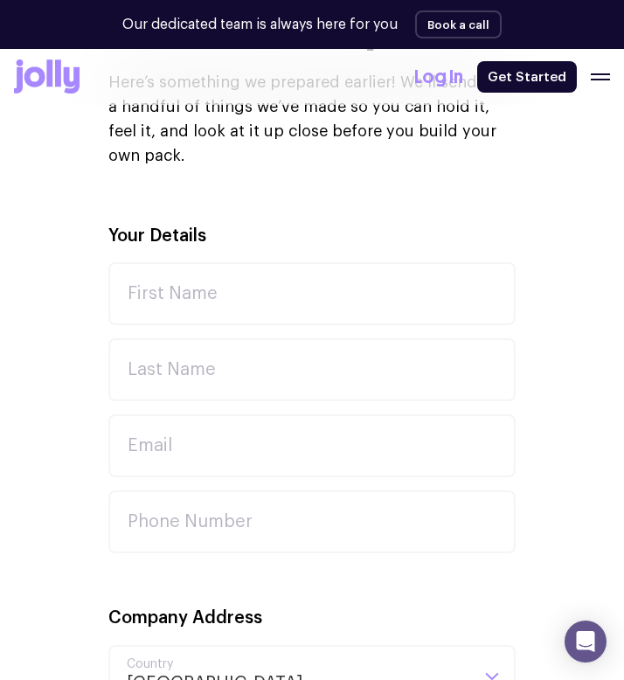
scroll to position [496, 0]
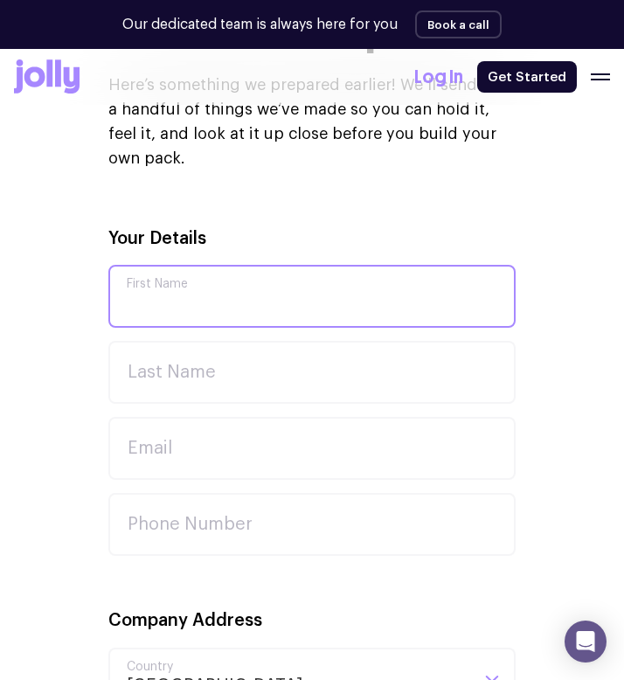
click at [239, 269] on input "First Name" at bounding box center [311, 296] width 407 height 63
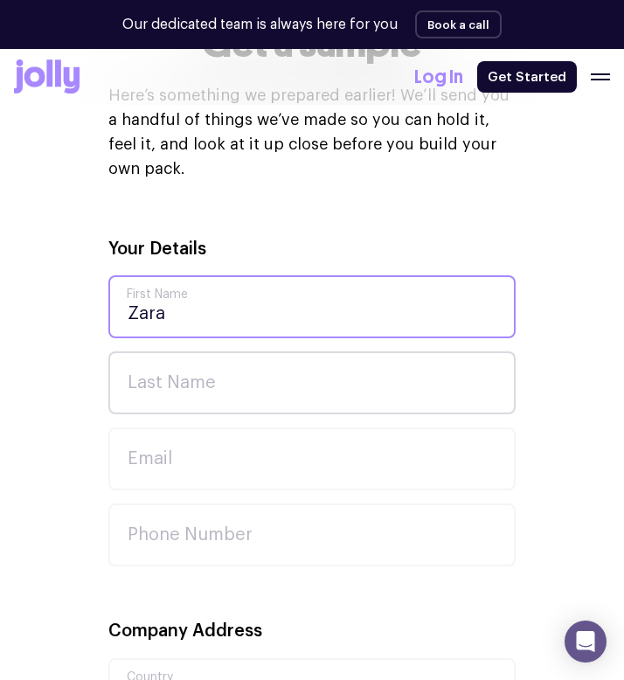
type input "Zara"
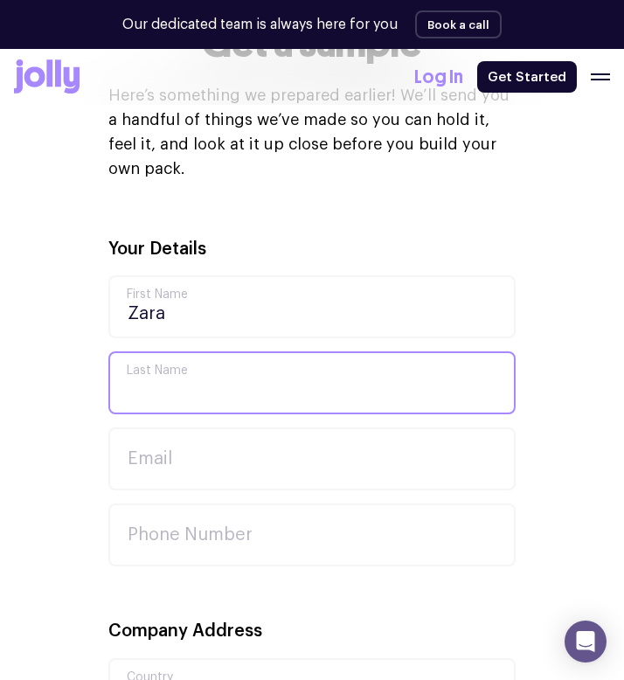
click at [228, 375] on input "Last Name" at bounding box center [311, 382] width 407 height 63
type input "Onay"
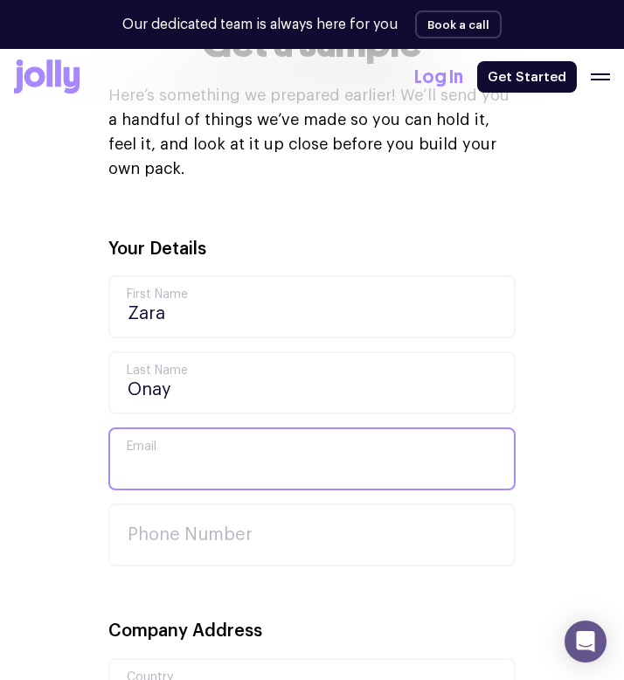
click at [219, 427] on input "Email" at bounding box center [311, 458] width 407 height 63
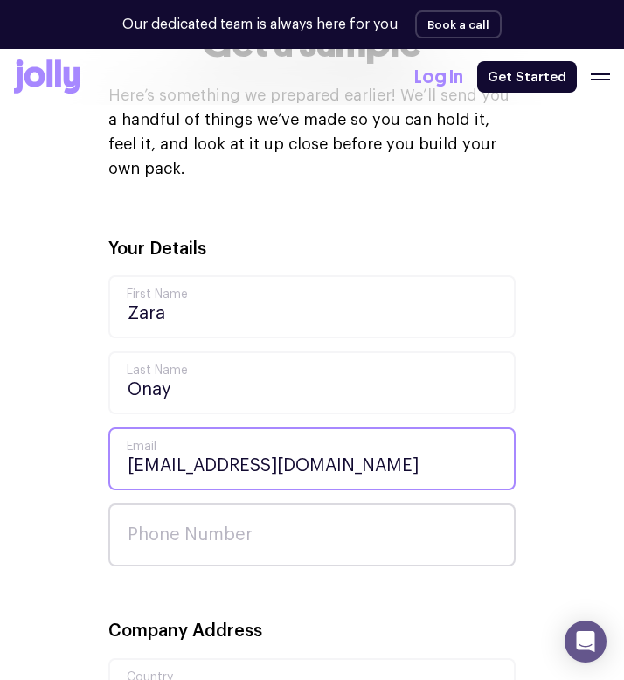
type input "[EMAIL_ADDRESS][DOMAIN_NAME]"
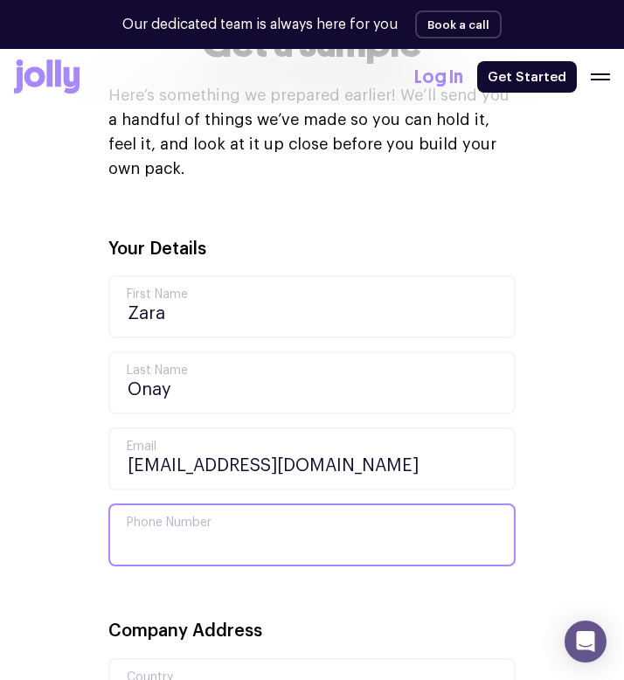
click at [197, 520] on input "Phone Number" at bounding box center [311, 534] width 407 height 63
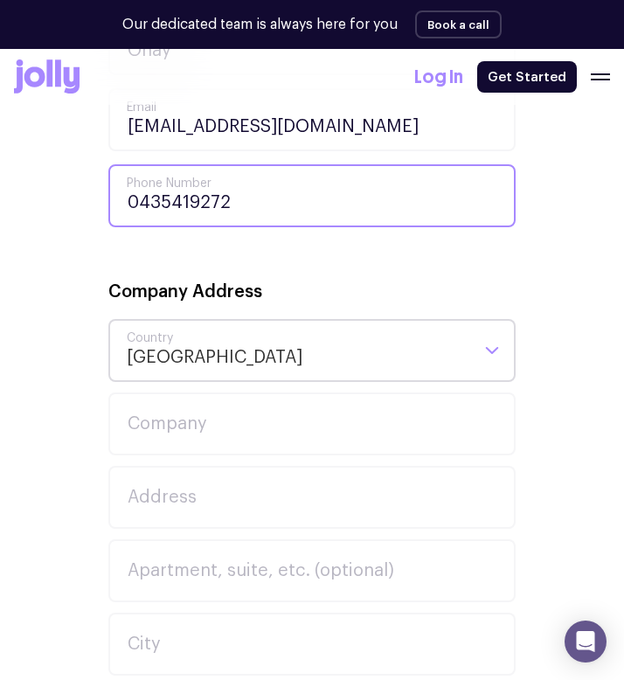
scroll to position [830, 0]
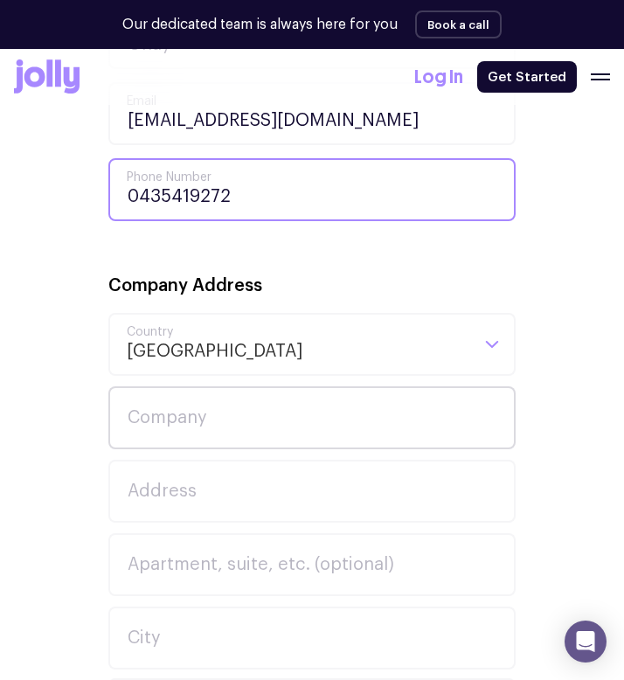
type input "0435419272"
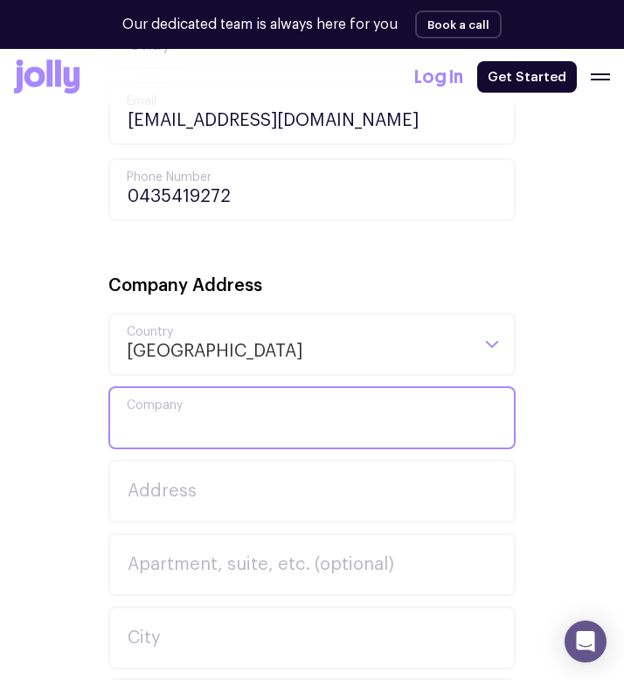
click at [201, 400] on input "Company" at bounding box center [311, 417] width 407 height 63
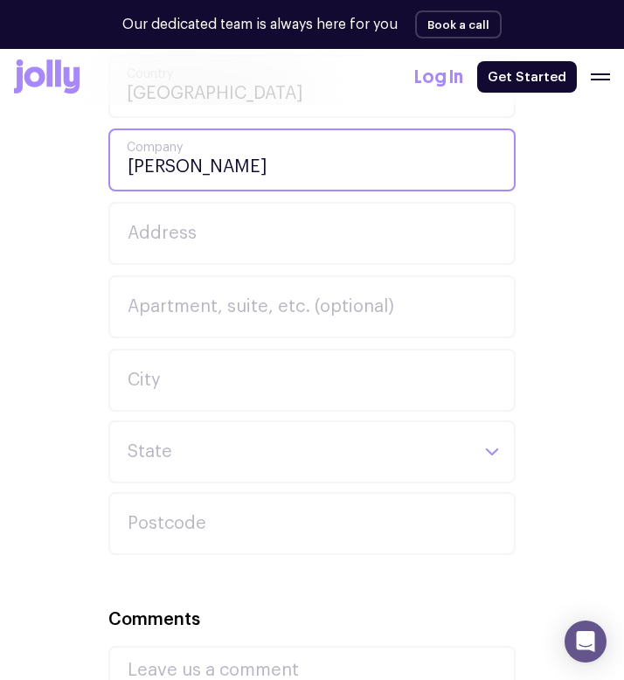
scroll to position [1086, 0]
type input "[PERSON_NAME]"
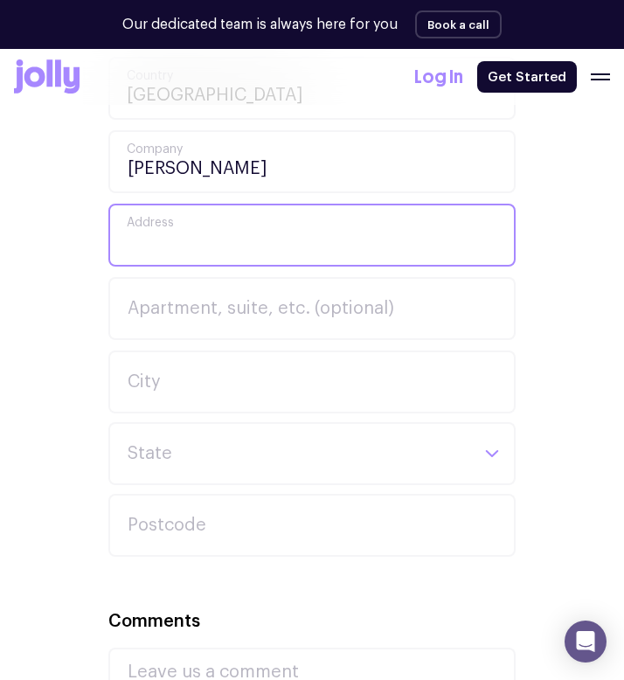
click at [179, 219] on input "Address" at bounding box center [311, 235] width 407 height 63
type input "3/24 [PERSON_NAME] Rd"
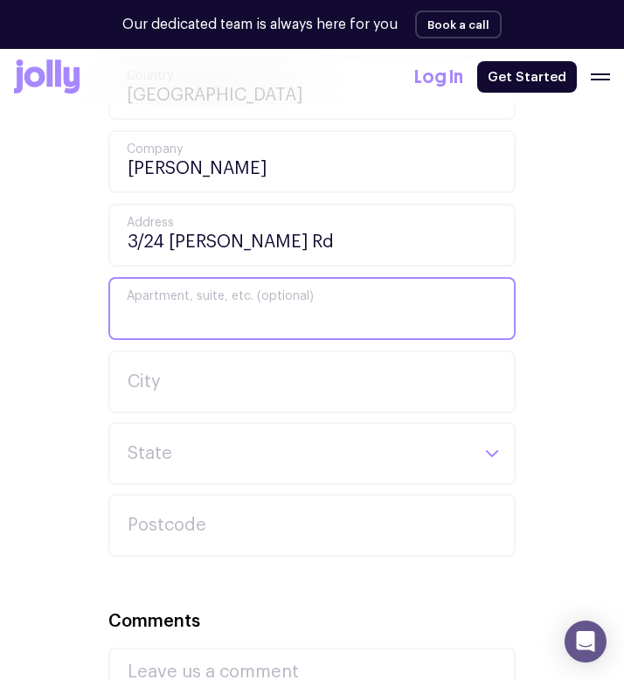
click at [154, 281] on input "Apartment, suite, etc. (optional)" at bounding box center [311, 308] width 407 height 63
type input "3"
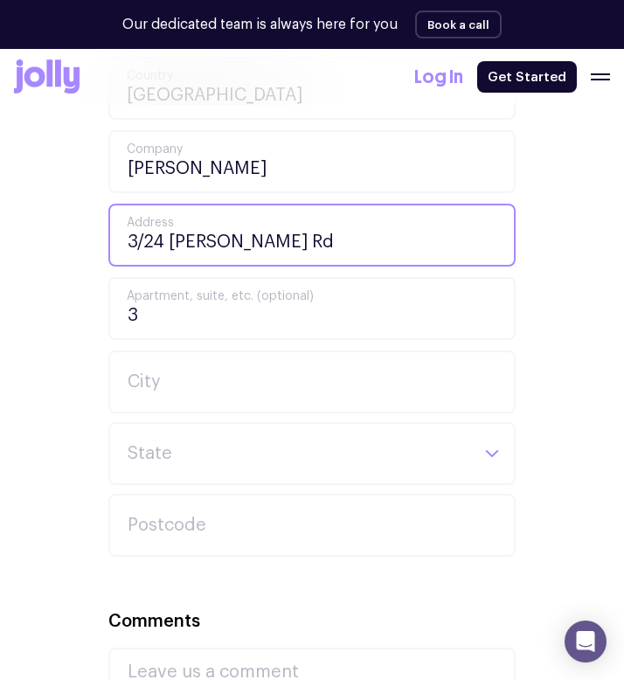
click at [293, 232] on input "3/24 [PERSON_NAME] Rd" at bounding box center [311, 235] width 407 height 63
click at [145, 219] on input "[STREET_ADDRESS][PERSON_NAME]" at bounding box center [311, 235] width 407 height 63
type input "[STREET_ADDRESS][PERSON_NAME]"
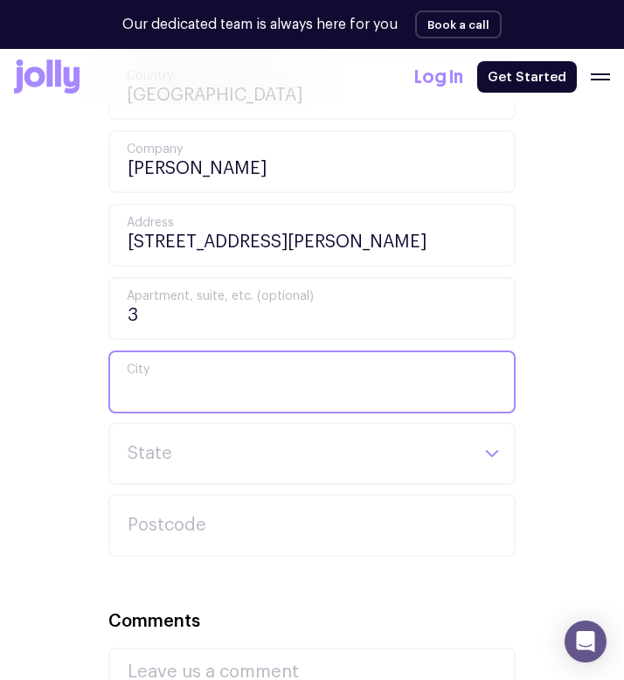
click at [156, 354] on input "City" at bounding box center [311, 381] width 407 height 63
type input "[GEOGRAPHIC_DATA]"
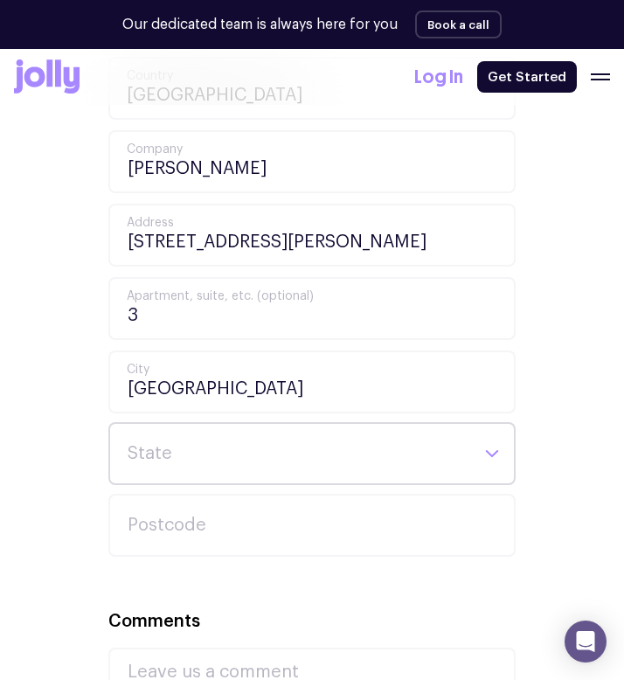
click at [153, 440] on input "Search for option" at bounding box center [297, 453] width 343 height 59
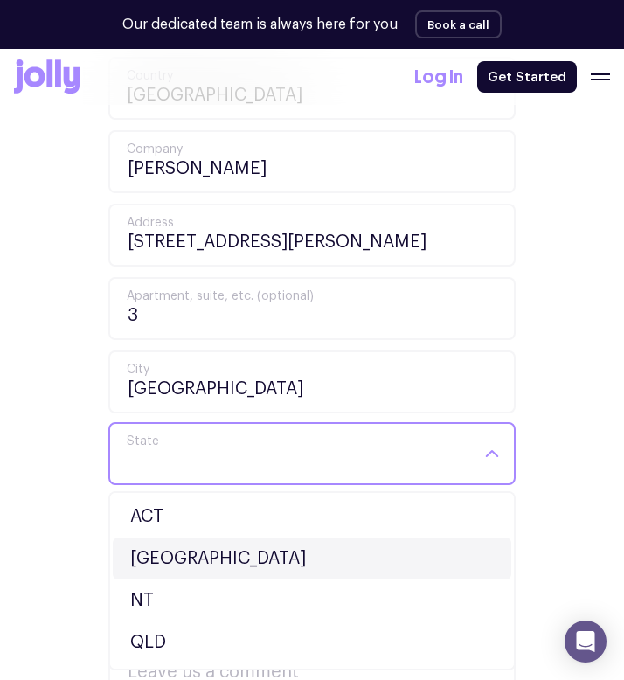
click at [149, 538] on li "[GEOGRAPHIC_DATA]" at bounding box center [312, 559] width 399 height 42
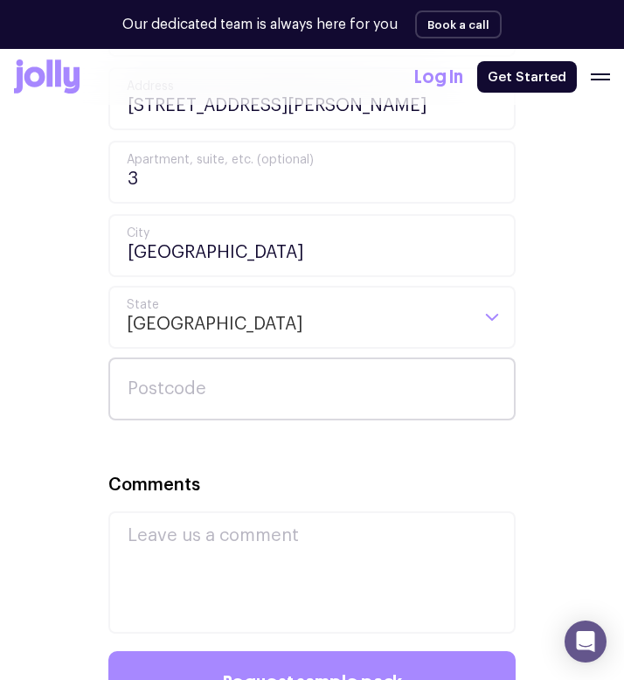
scroll to position [1224, 0]
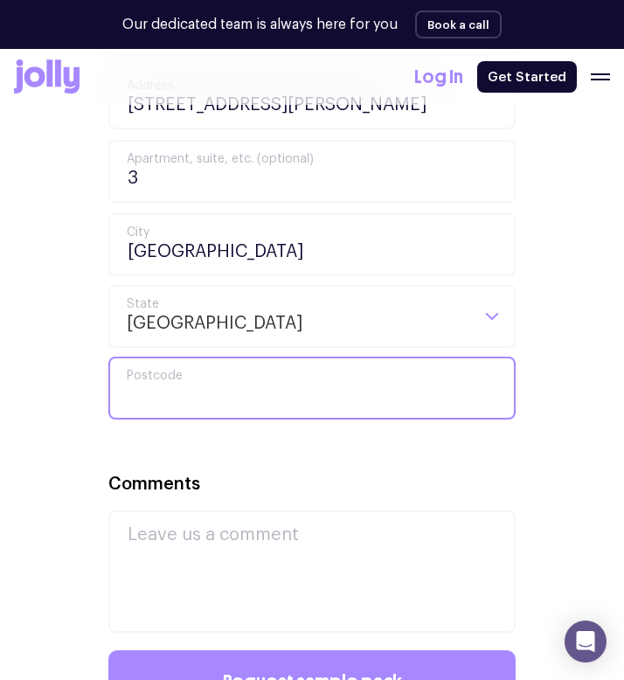
click at [180, 357] on input "Postcode" at bounding box center [311, 388] width 407 height 63
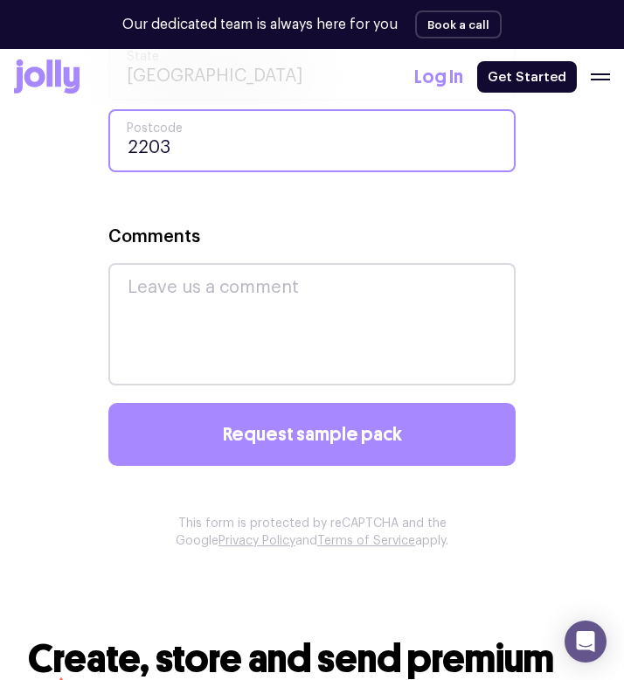
scroll to position [1558, 0]
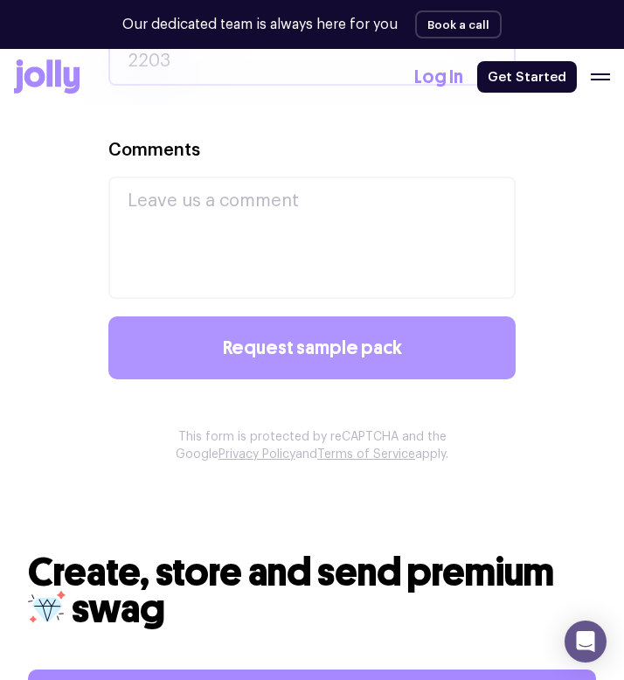
type input "2203"
click at [231, 338] on span "Request sample pack" at bounding box center [312, 347] width 179 height 19
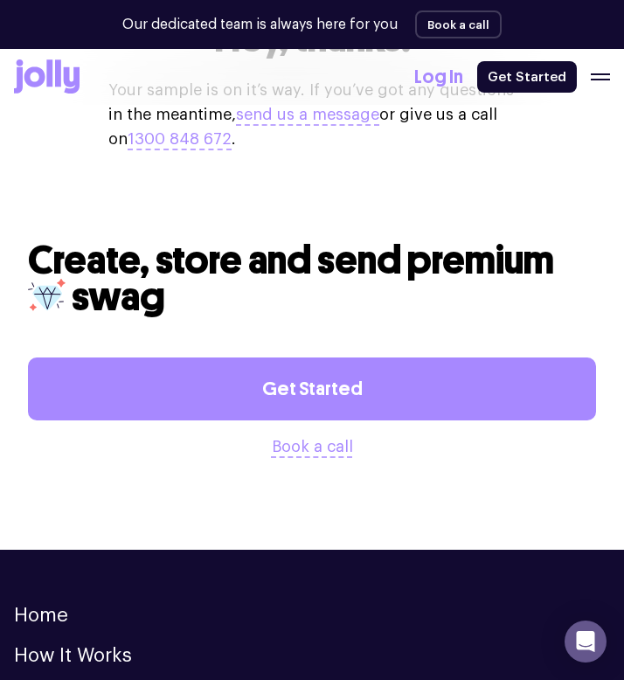
scroll to position [493, 0]
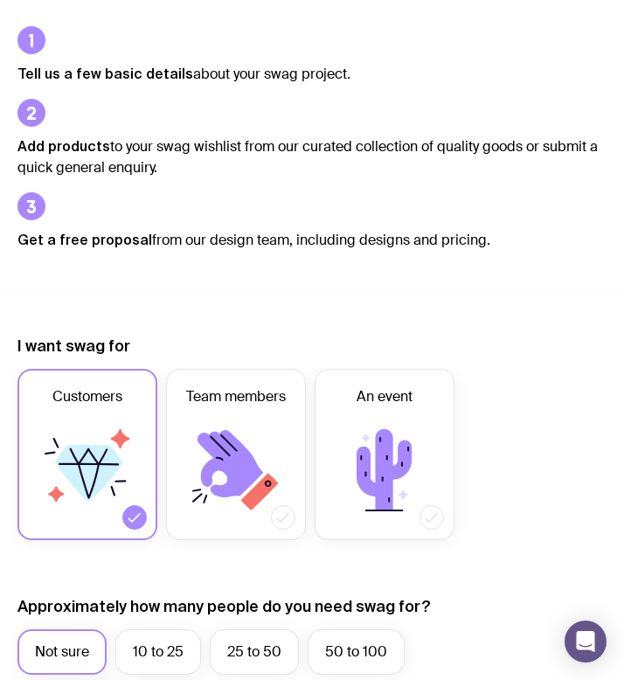
scroll to position [180, 0]
